Goal: Task Accomplishment & Management: Complete application form

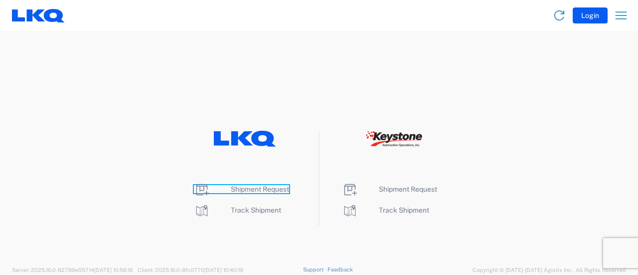
click at [267, 187] on span "Shipment Request" at bounding box center [260, 189] width 58 height 8
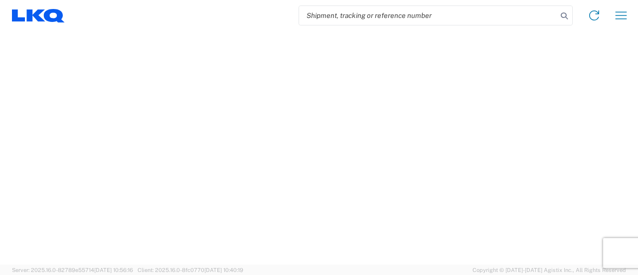
select select "FULL"
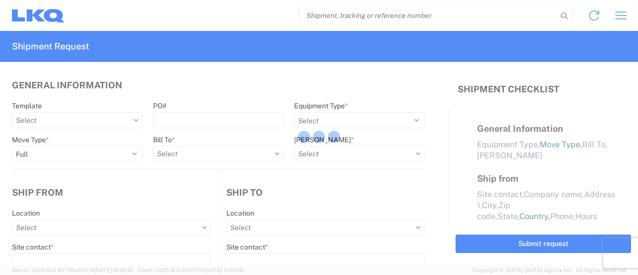
select select "LBS"
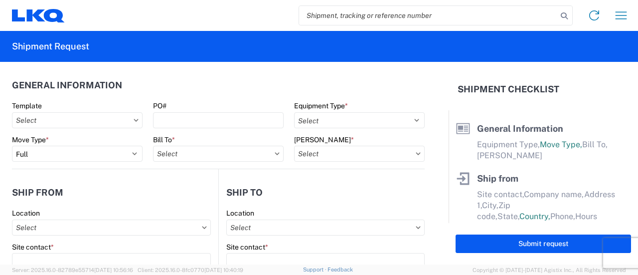
click at [384, 15] on input "search" at bounding box center [428, 15] width 258 height 19
paste input "56441510"
type input "56441510"
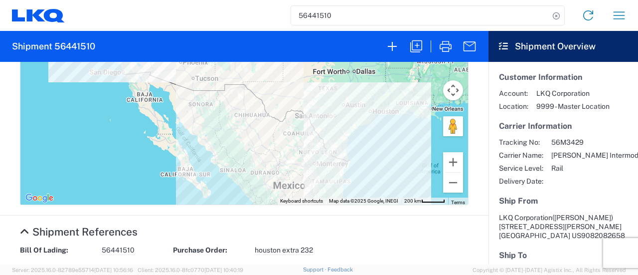
scroll to position [399, 0]
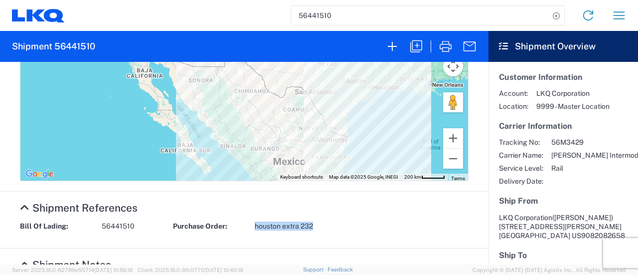
drag, startPoint x: 250, startPoint y: 227, endPoint x: 325, endPoint y: 229, distance: 74.8
click at [323, 228] on div "Bill Of Lading: 56441510 Purchase Order: houston extra 232" at bounding box center [244, 229] width 459 height 16
copy span "houston extra 232"
click at [415, 46] on icon "button" at bounding box center [416, 46] width 16 height 16
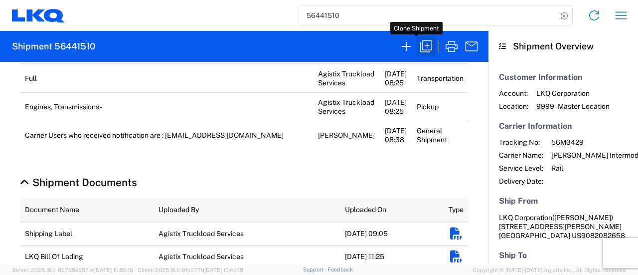
scroll to position [399, 0]
select select "FULL"
select select "US"
select select "LBS"
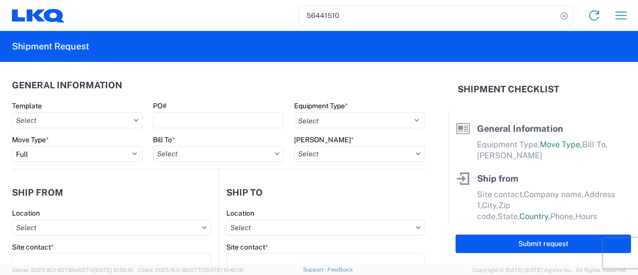
select select "BCAR"
type input "[PERSON_NAME]"
type input "LKQ Corporation"
type input "[STREET_ADDRESS][PERSON_NAME]"
type input "[GEOGRAPHIC_DATA]"
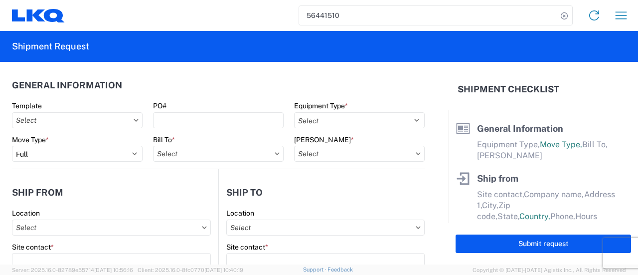
type input "91761"
type input "[EMAIL_ADDRESS][DOMAIN_NAME]"
type input "Receiving"
type input "LKQ Corporation"
type input "[STREET_ADDRESS]"
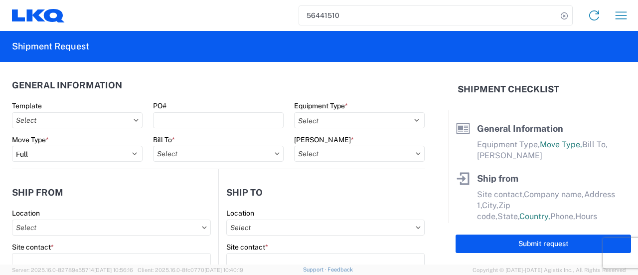
type input "[GEOGRAPHIC_DATA]"
type input "77038"
type input "[PERSON_NAME]"
type input "[EMAIL_ADDRESS][DOMAIN_NAME]"
type input "9082082658"
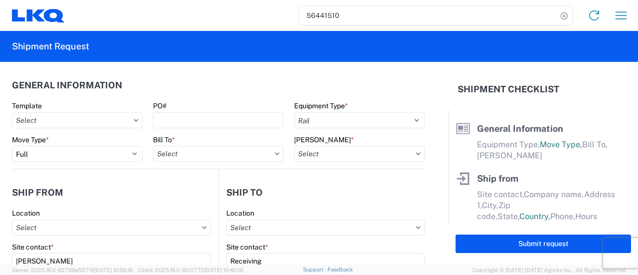
type input "[DATE]"
type input "43000"
type input "Engines, Transmissions"
type input "30"
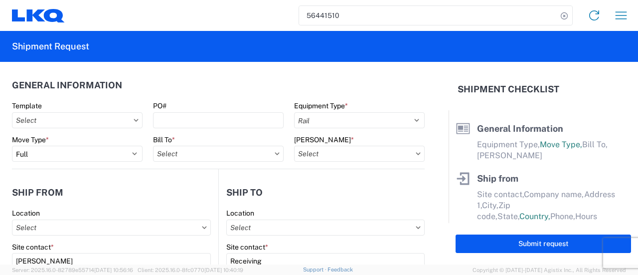
type input "0"
select select "CA"
select select "US"
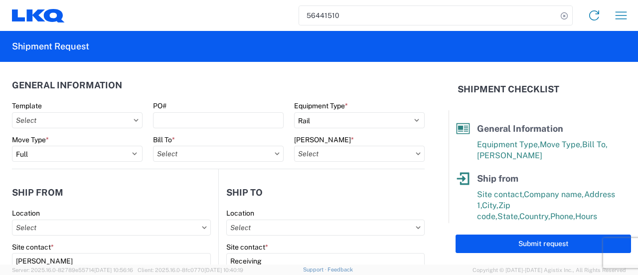
type input "1769 - [US_STATE] Core"
type input "1760 - LKQ Best Core"
type input "1769-6300-66000-0000 - 1769 Freight Out"
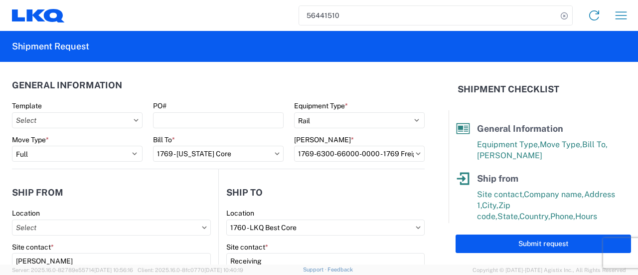
type input "1769 - [US_STATE] Core"
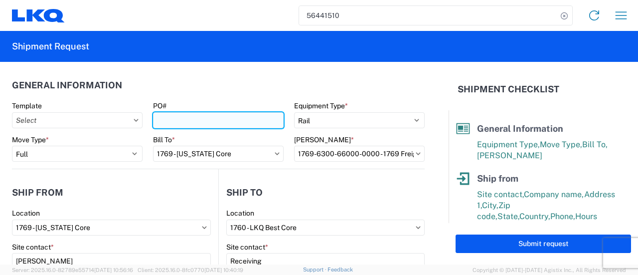
click at [160, 115] on input "PO#" at bounding box center [218, 120] width 131 height 16
paste input "houston extra 232"
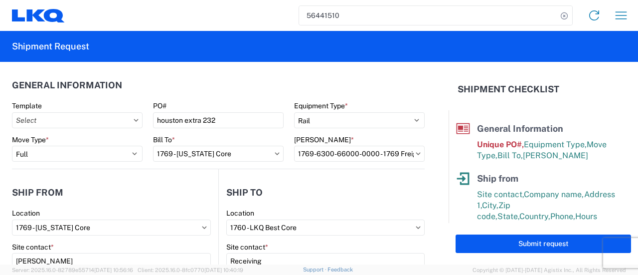
click at [143, 89] on header "General Information" at bounding box center [218, 85] width 413 height 22
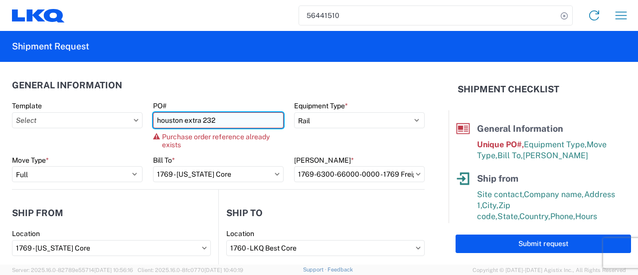
click at [214, 121] on input "houston extra 232" at bounding box center [218, 120] width 131 height 16
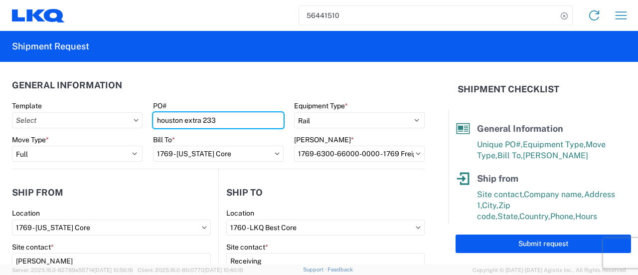
type input "houston extra 233"
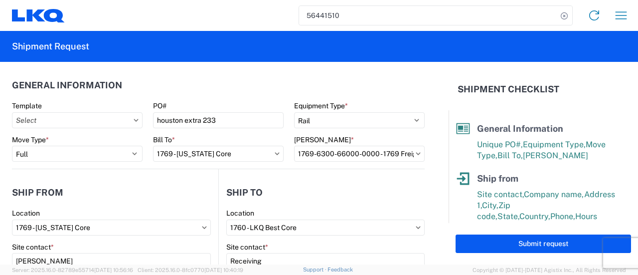
click at [149, 83] on header "General Information" at bounding box center [218, 85] width 413 height 22
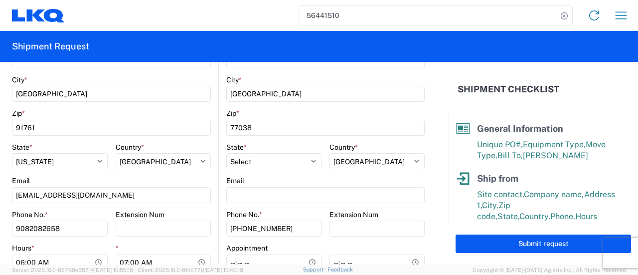
scroll to position [349, 0]
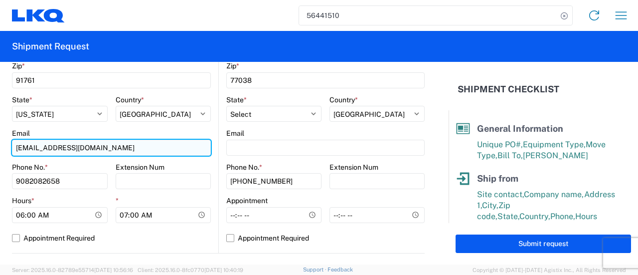
click at [110, 153] on input "[EMAIL_ADDRESS][DOMAIN_NAME]" at bounding box center [111, 148] width 199 height 16
type input "m"
type input "[EMAIL_ADDRESS][DOMAIN_NAME]"
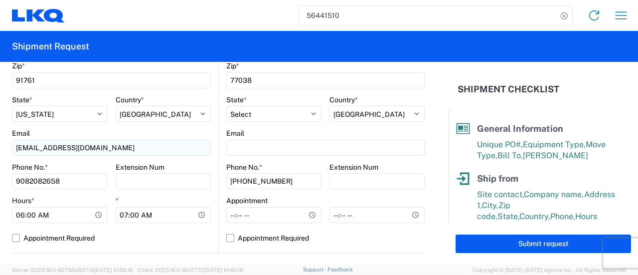
type input "[PERSON_NAME]"
type input "LKQ [US_STATE] CORE"
type input "[STREET_ADDRESS][PERSON_NAME]"
type input "[GEOGRAPHIC_DATA]"
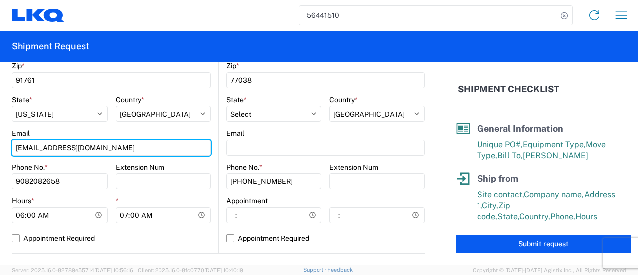
scroll to position [449, 0]
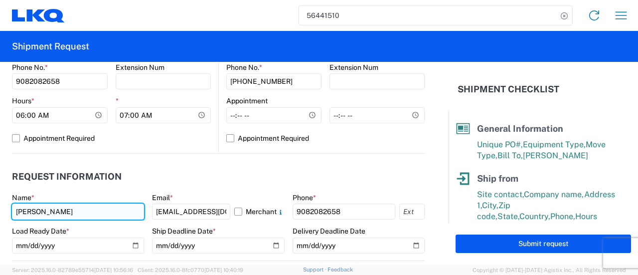
click at [86, 214] on input "[PERSON_NAME]" at bounding box center [78, 211] width 132 height 16
drag, startPoint x: 87, startPoint y: 214, endPoint x: 0, endPoint y: 201, distance: 87.7
click at [0, 201] on form "General Information Template PO# [GEOGRAPHIC_DATA] extra 233 Equipment Type * S…" at bounding box center [224, 163] width 449 height 202
type input "[PERSON_NAME]"
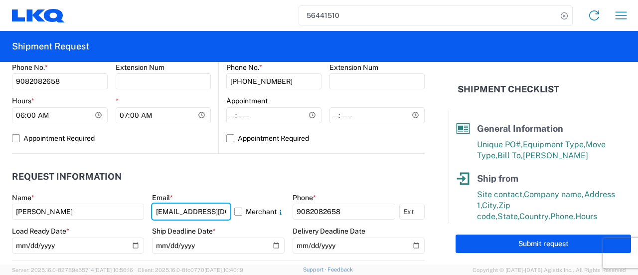
type input "[EMAIL_ADDRESS][DOMAIN_NAME]"
click at [93, 197] on div "Name *" at bounding box center [78, 197] width 132 height 9
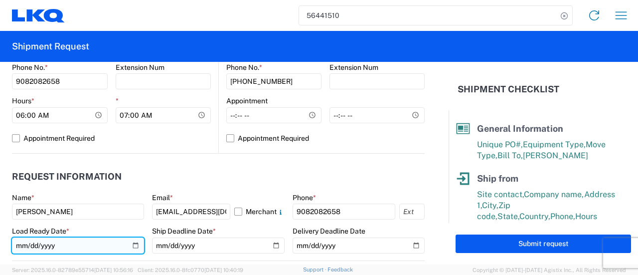
click at [134, 246] on input "[DATE]" at bounding box center [78, 245] width 132 height 16
type input "[DATE]"
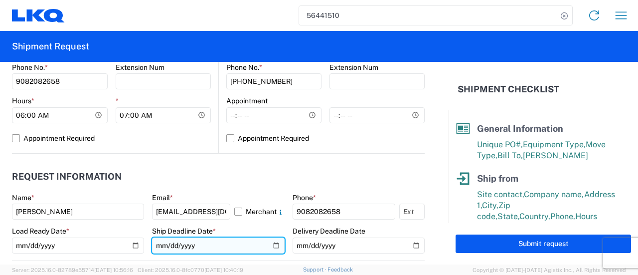
click at [274, 244] on input "[DATE]" at bounding box center [218, 245] width 132 height 16
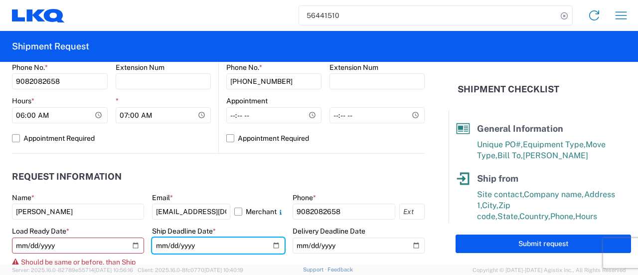
type input "[DATE]"
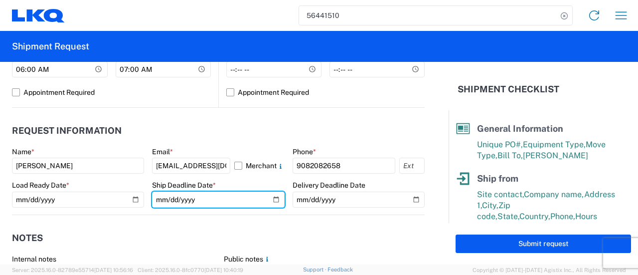
scroll to position [499, 0]
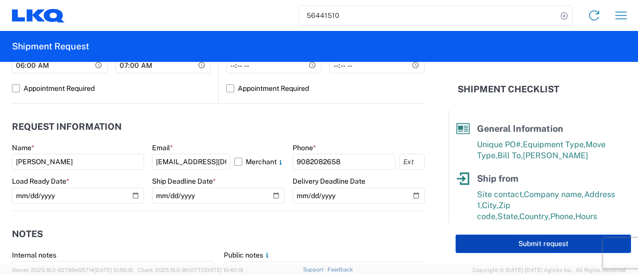
click at [542, 246] on button "Submit request" at bounding box center [544, 243] width 176 height 18
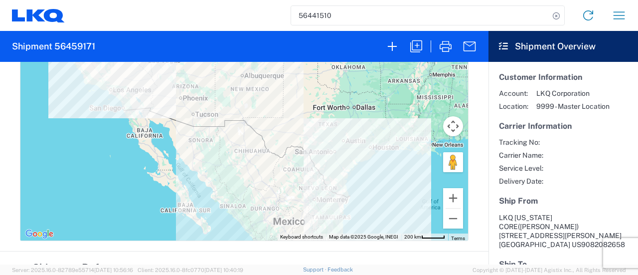
scroll to position [449, 0]
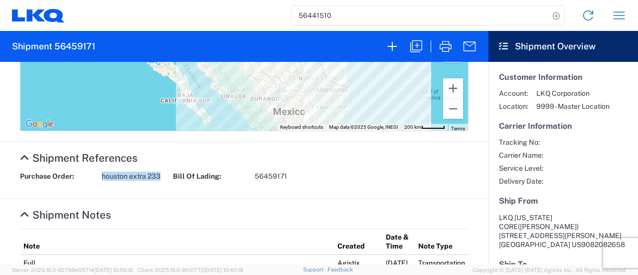
drag, startPoint x: 101, startPoint y: 177, endPoint x: 164, endPoint y: 178, distance: 62.9
click at [164, 178] on div "Purchase Order: houston extra 233" at bounding box center [91, 176] width 153 height 9
copy span "houston extra 233"
